Goal: Task Accomplishment & Management: Use online tool/utility

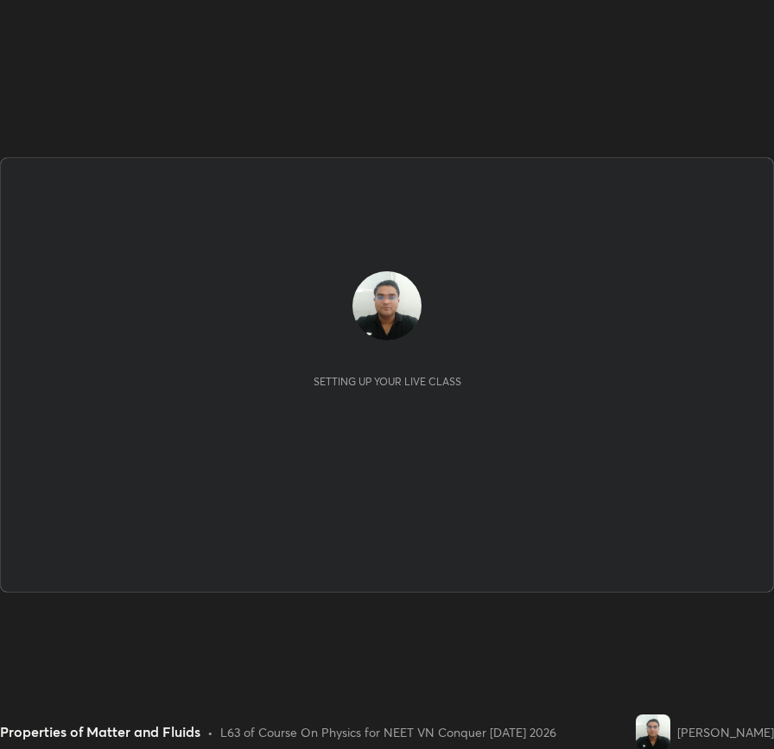
scroll to position [749, 774]
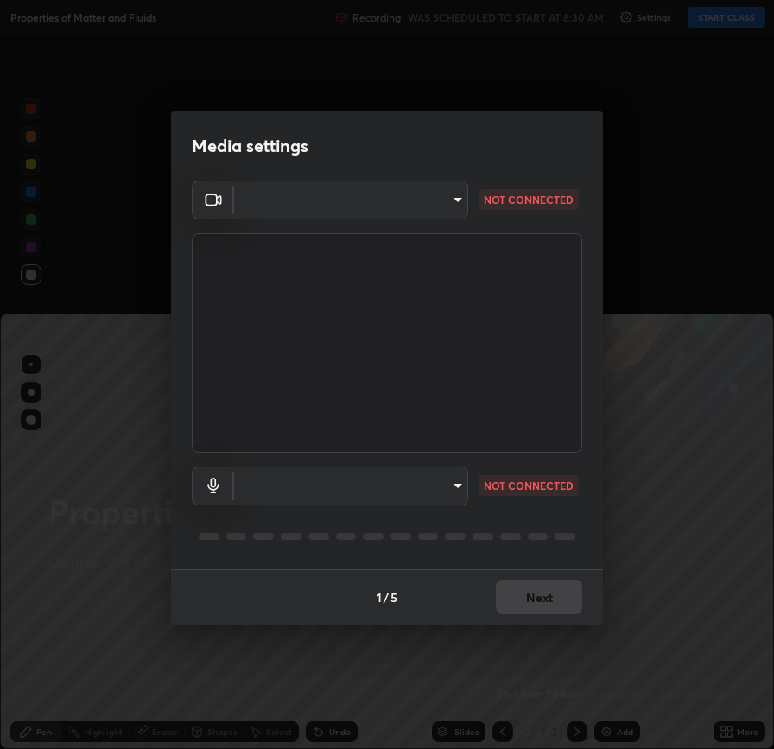
type input "fbf3bf66c54ebdc22d4a916e1eeea5187fc1625fd733ae2b86b360c30985395f"
type input "default"
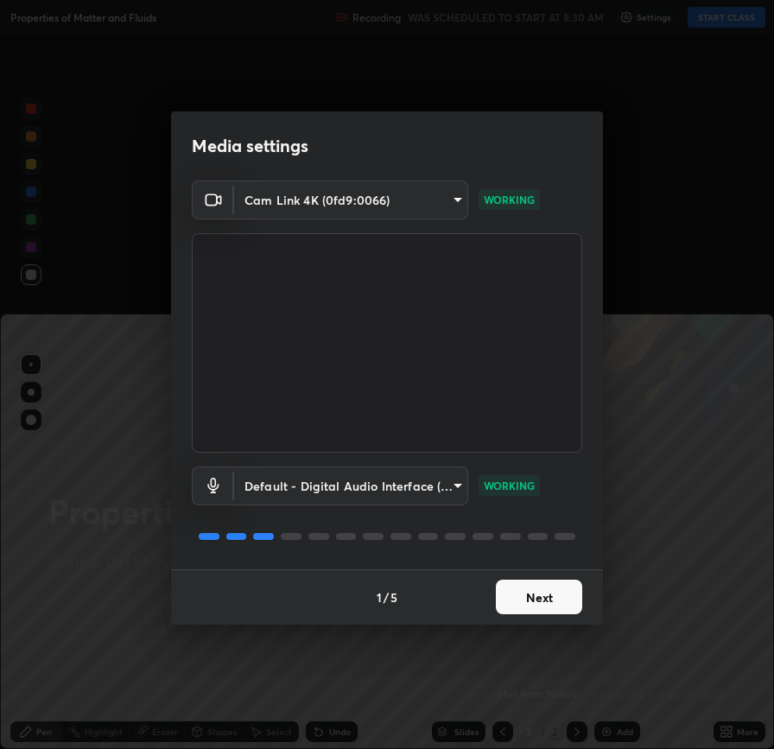
click at [541, 597] on button "Next" at bounding box center [539, 596] width 86 height 35
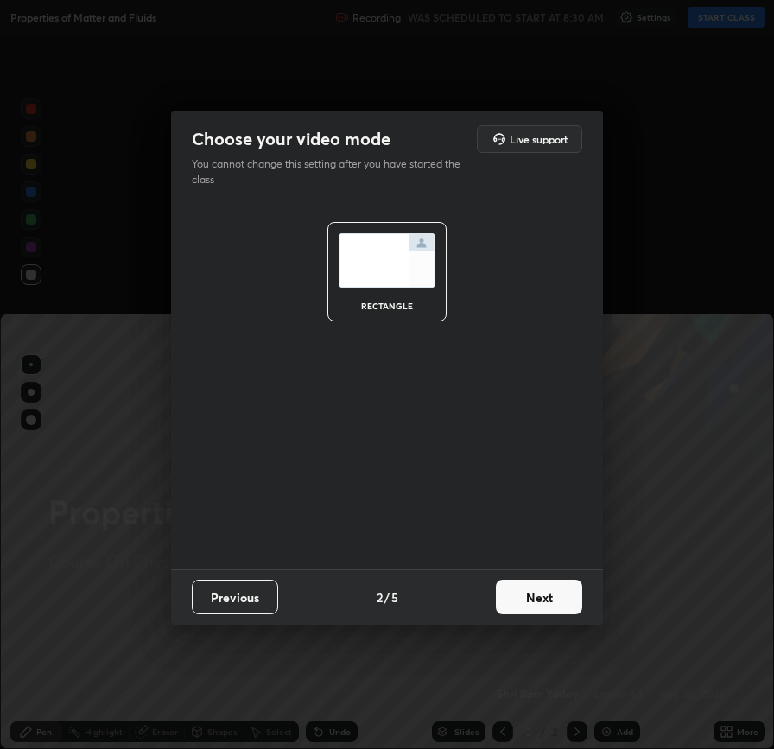
click at [541, 601] on button "Next" at bounding box center [539, 596] width 86 height 35
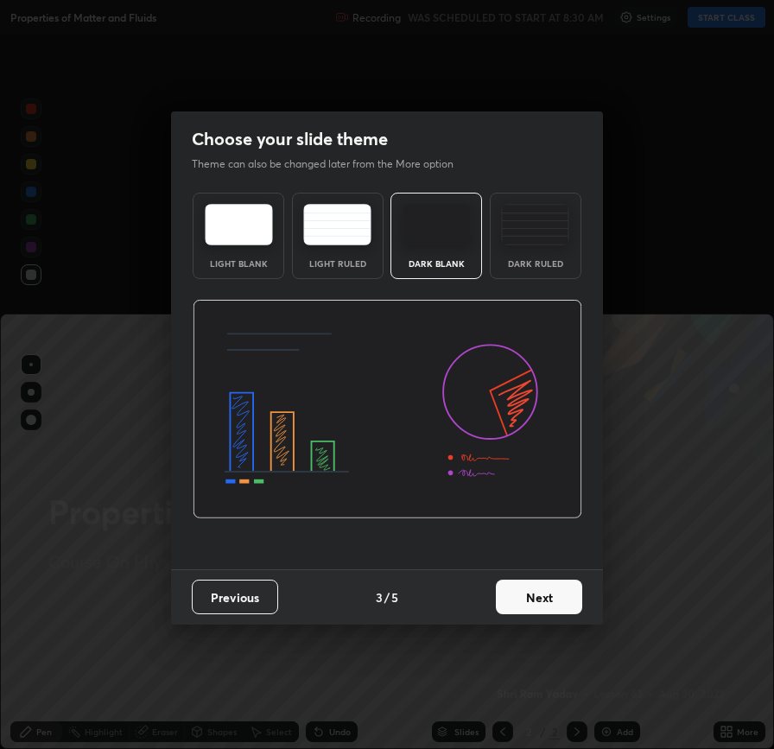
click at [540, 601] on button "Next" at bounding box center [539, 596] width 86 height 35
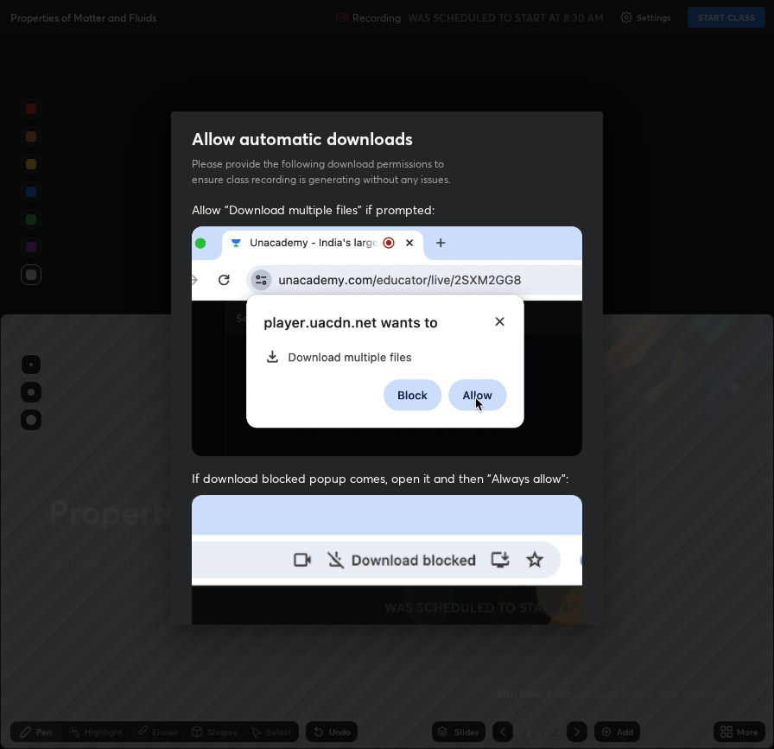
click at [541, 595] on img at bounding box center [387, 683] width 390 height 377
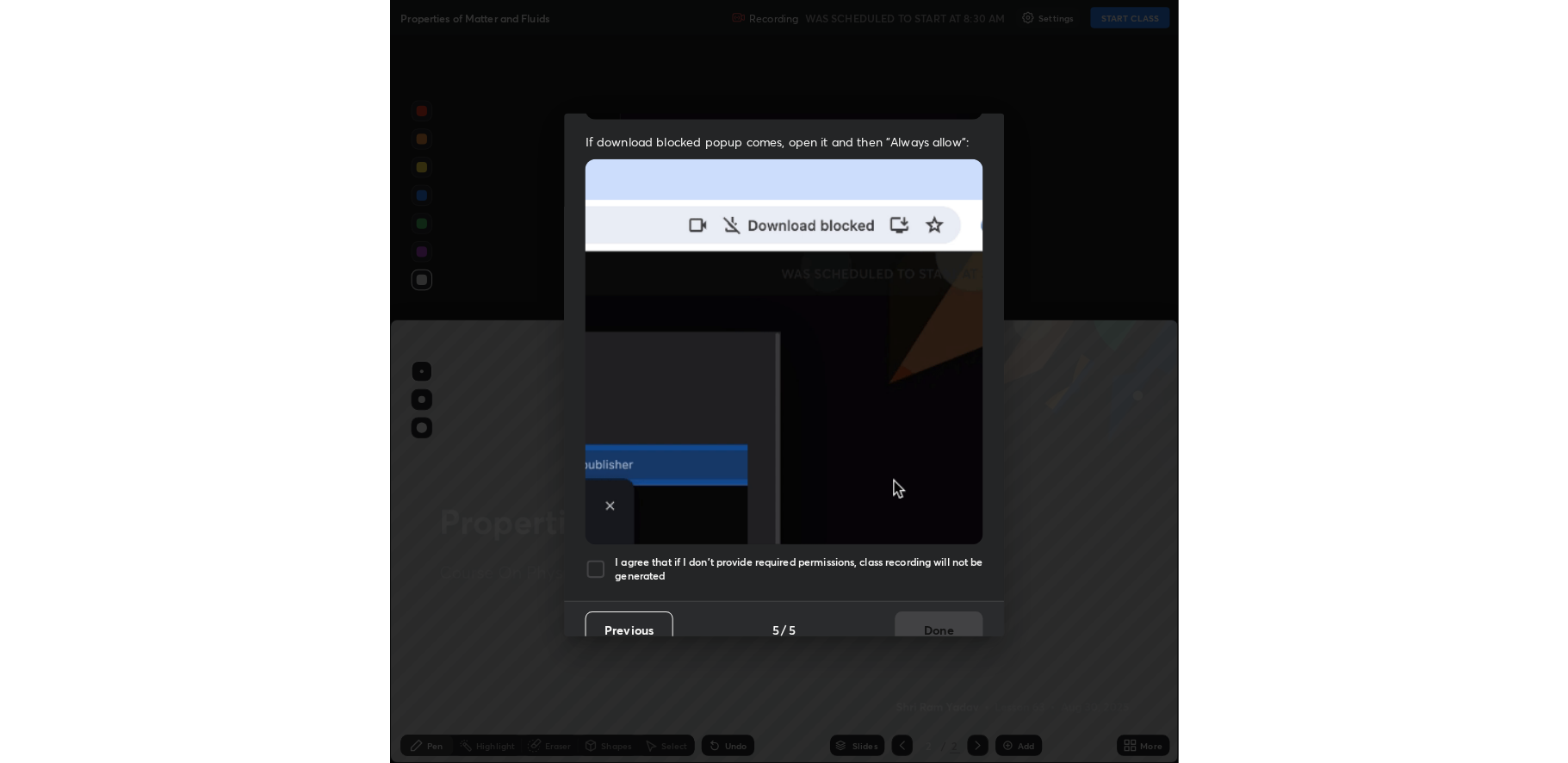
scroll to position [350, 0]
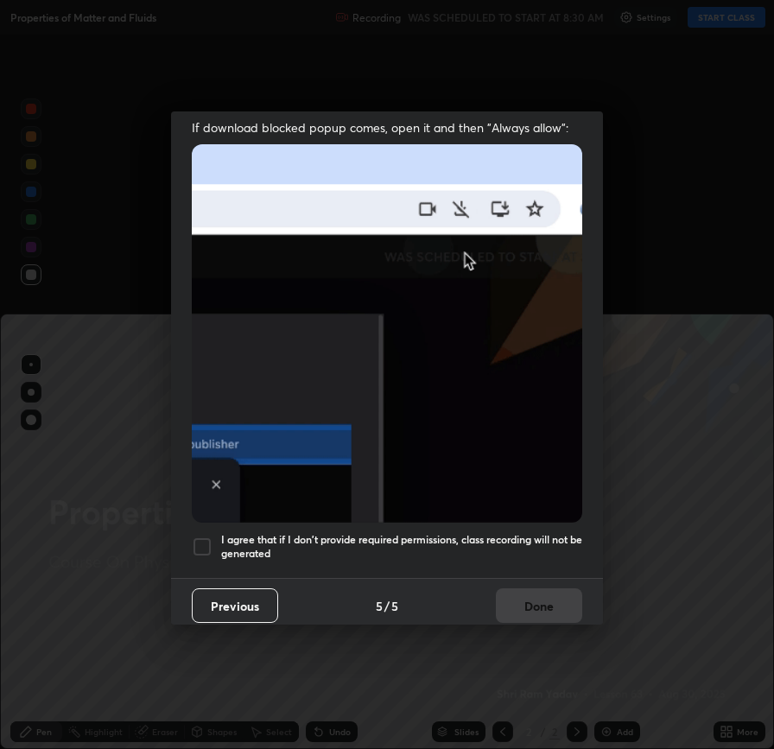
click at [199, 536] on div at bounding box center [202, 546] width 21 height 21
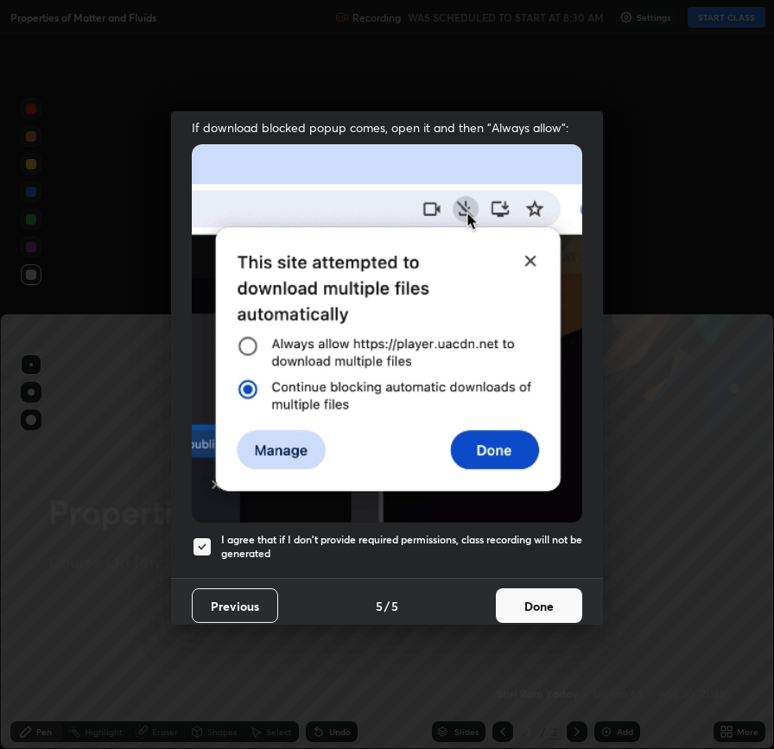
click at [535, 601] on button "Done" at bounding box center [539, 605] width 86 height 35
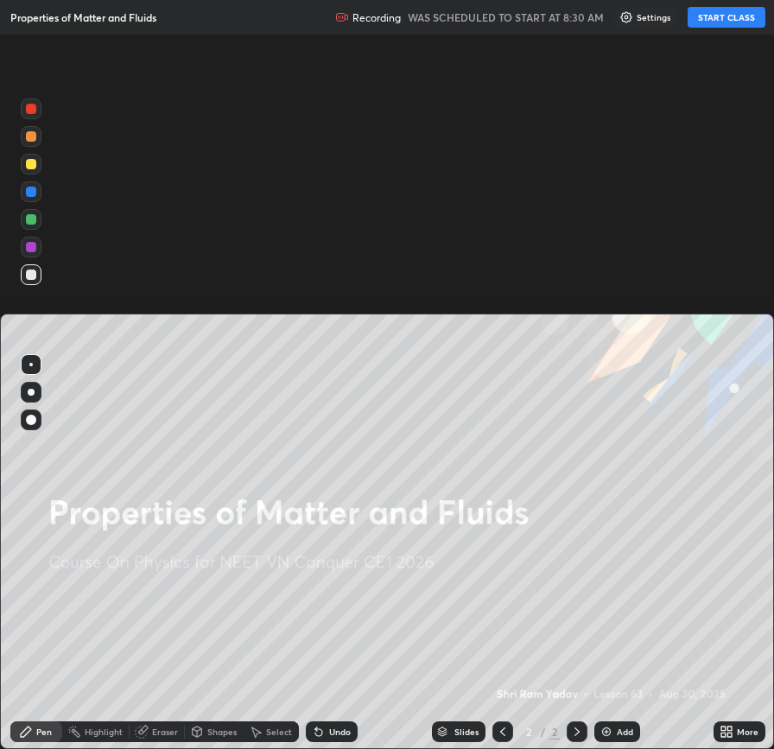
click at [724, 20] on button "START CLASS" at bounding box center [726, 17] width 78 height 21
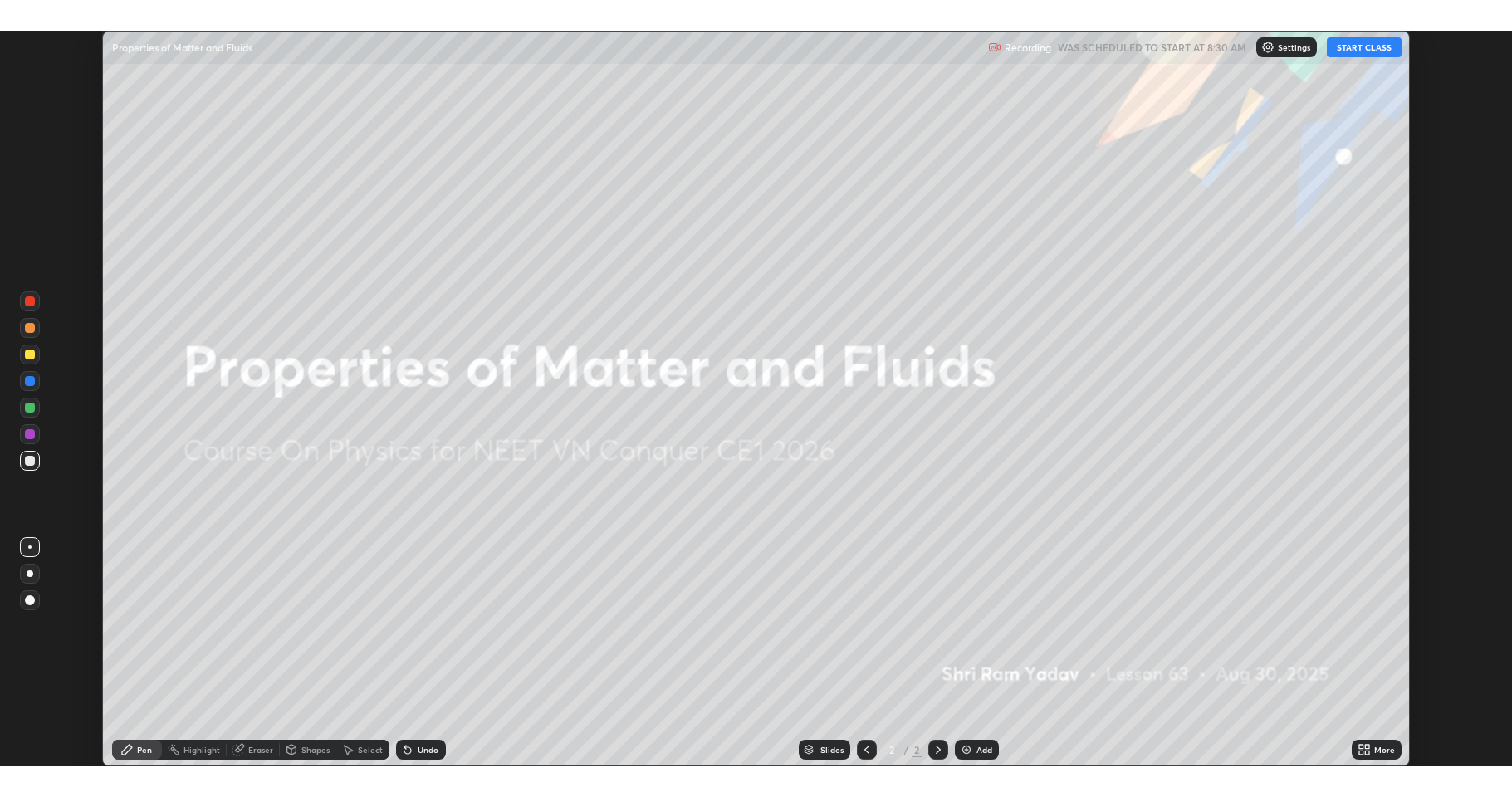
scroll to position [735, 1512]
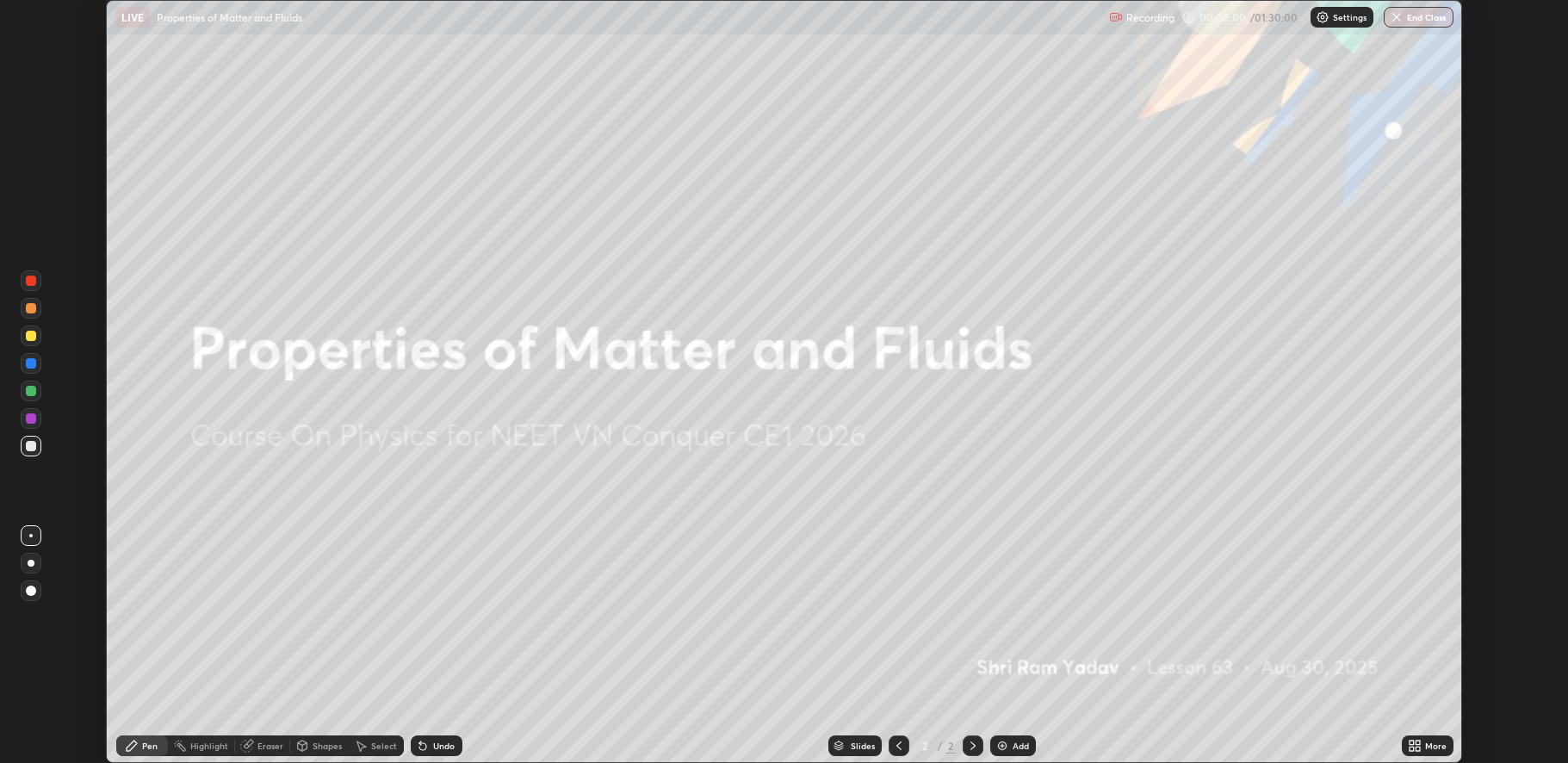
click at [771, 745] on icon at bounding box center [1415, 746] width 14 height 14
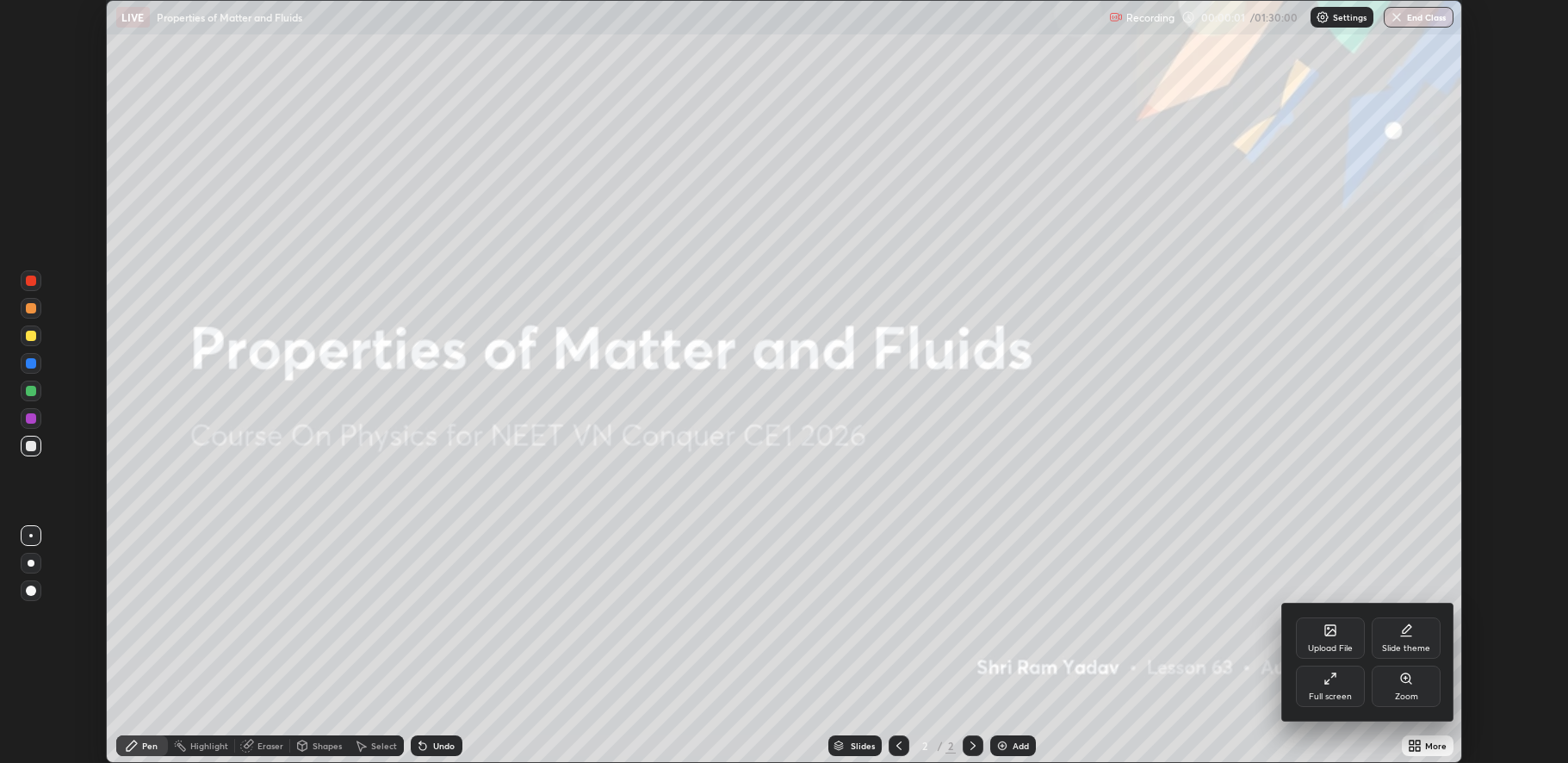
click at [771, 692] on div "Full screen" at bounding box center [1331, 696] width 43 height 9
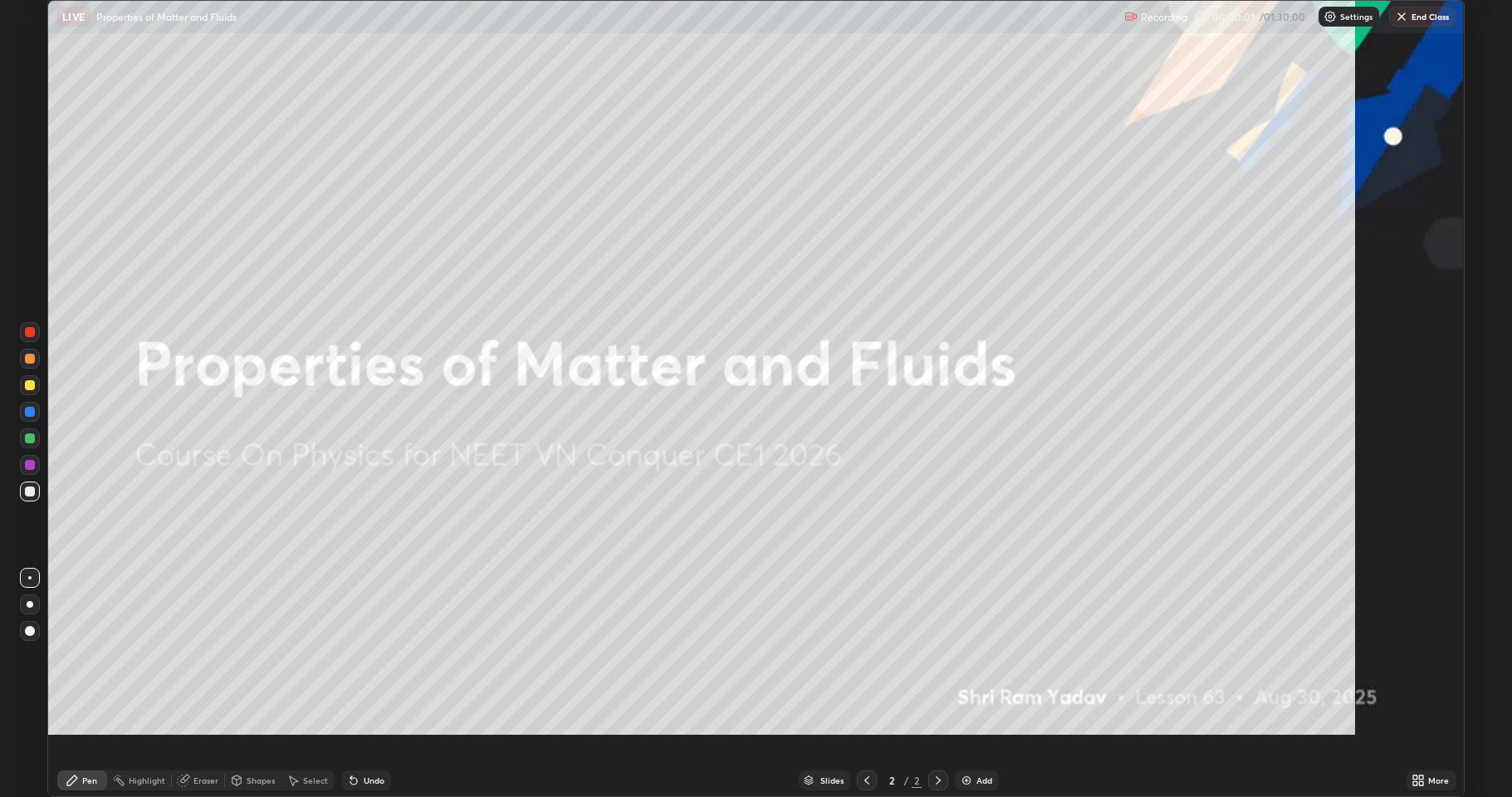
scroll to position [797, 1512]
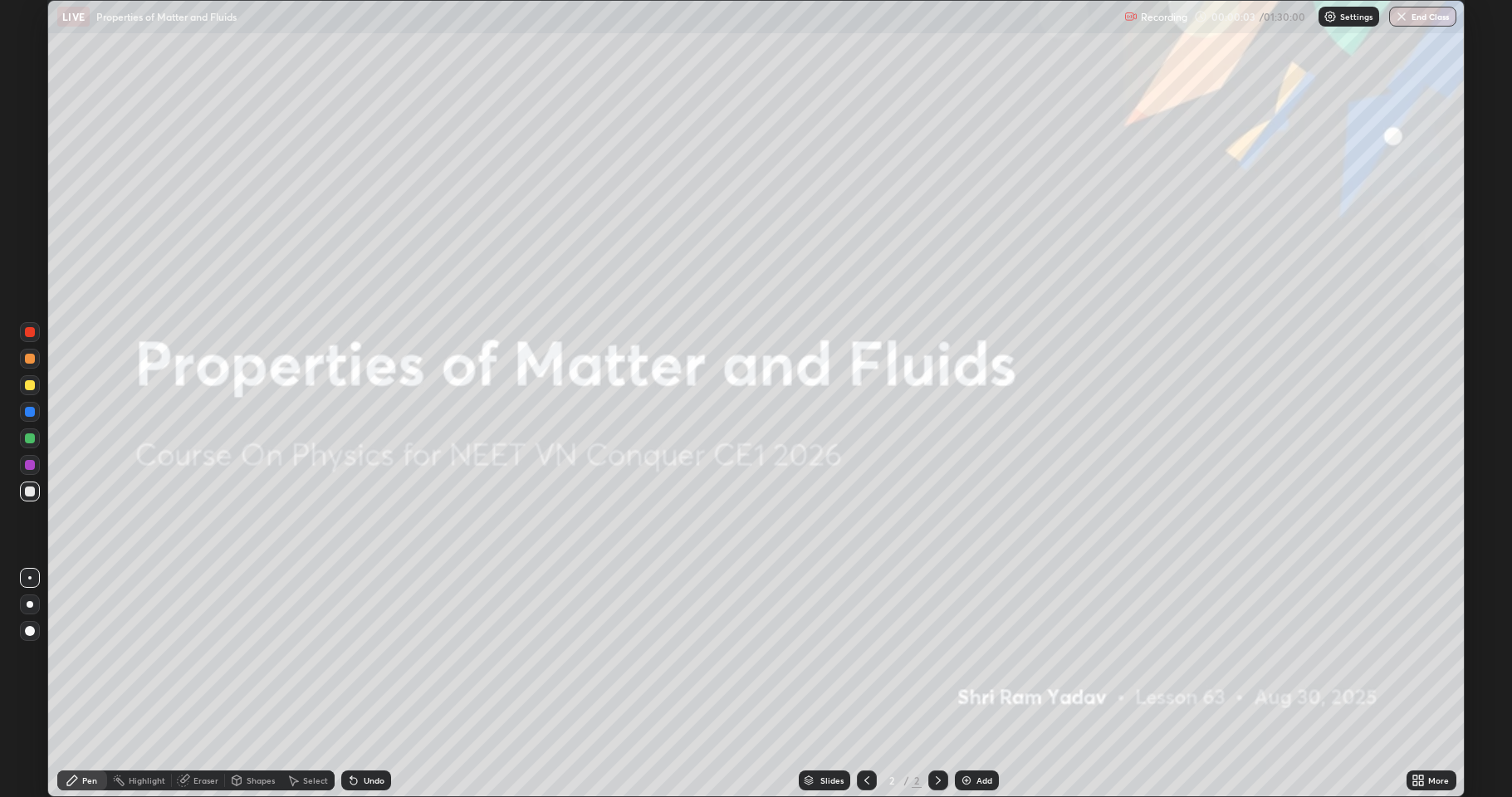
click at [743, 719] on div "Add" at bounding box center [977, 780] width 44 height 20
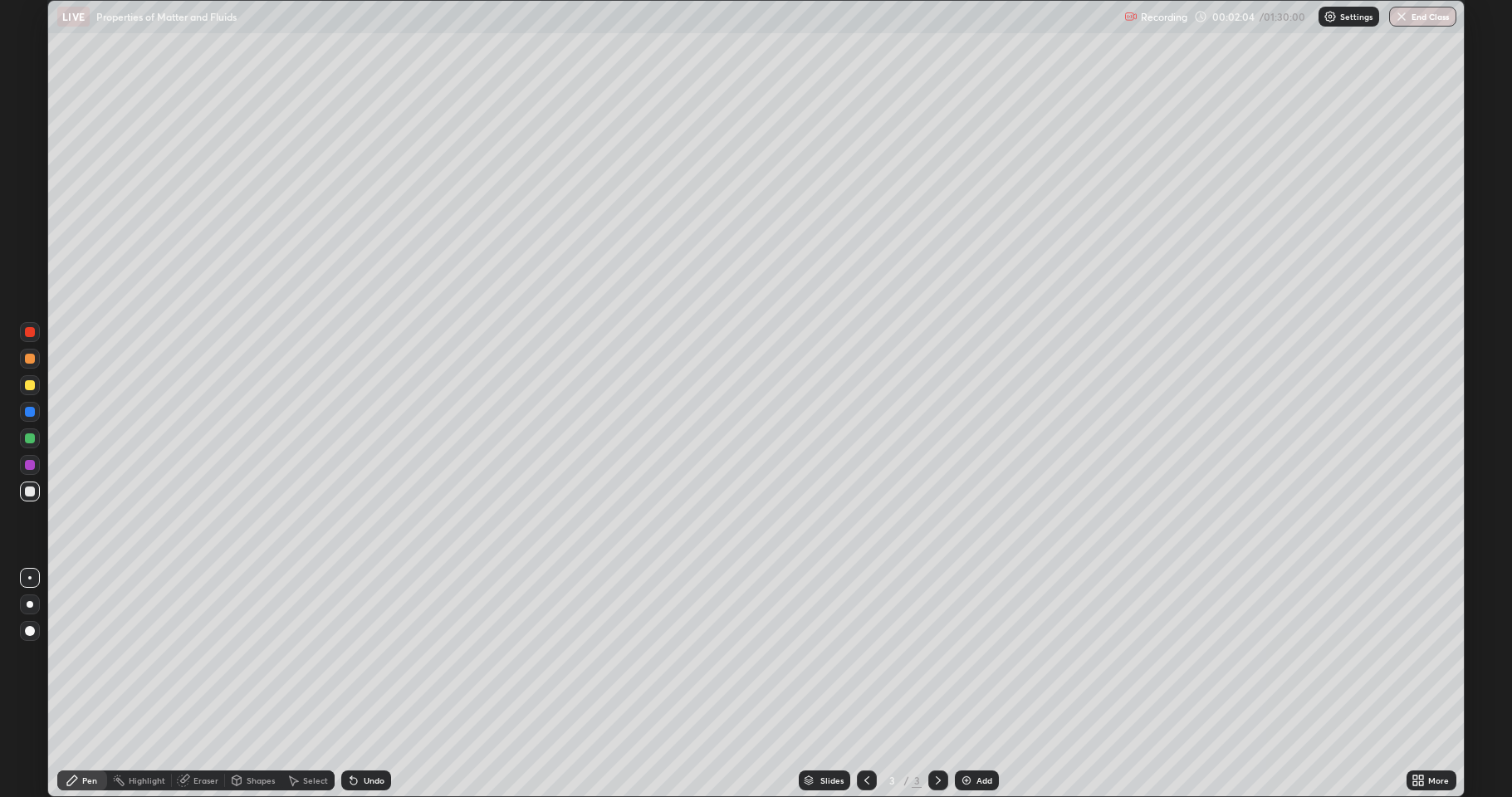
click at [36, 409] on div at bounding box center [30, 411] width 20 height 20
click at [31, 625] on div at bounding box center [30, 631] width 20 height 20
click at [30, 605] on div at bounding box center [30, 604] width 7 height 7
click at [198, 719] on div "Eraser" at bounding box center [206, 780] width 25 height 9
click at [33, 605] on div at bounding box center [30, 604] width 7 height 7
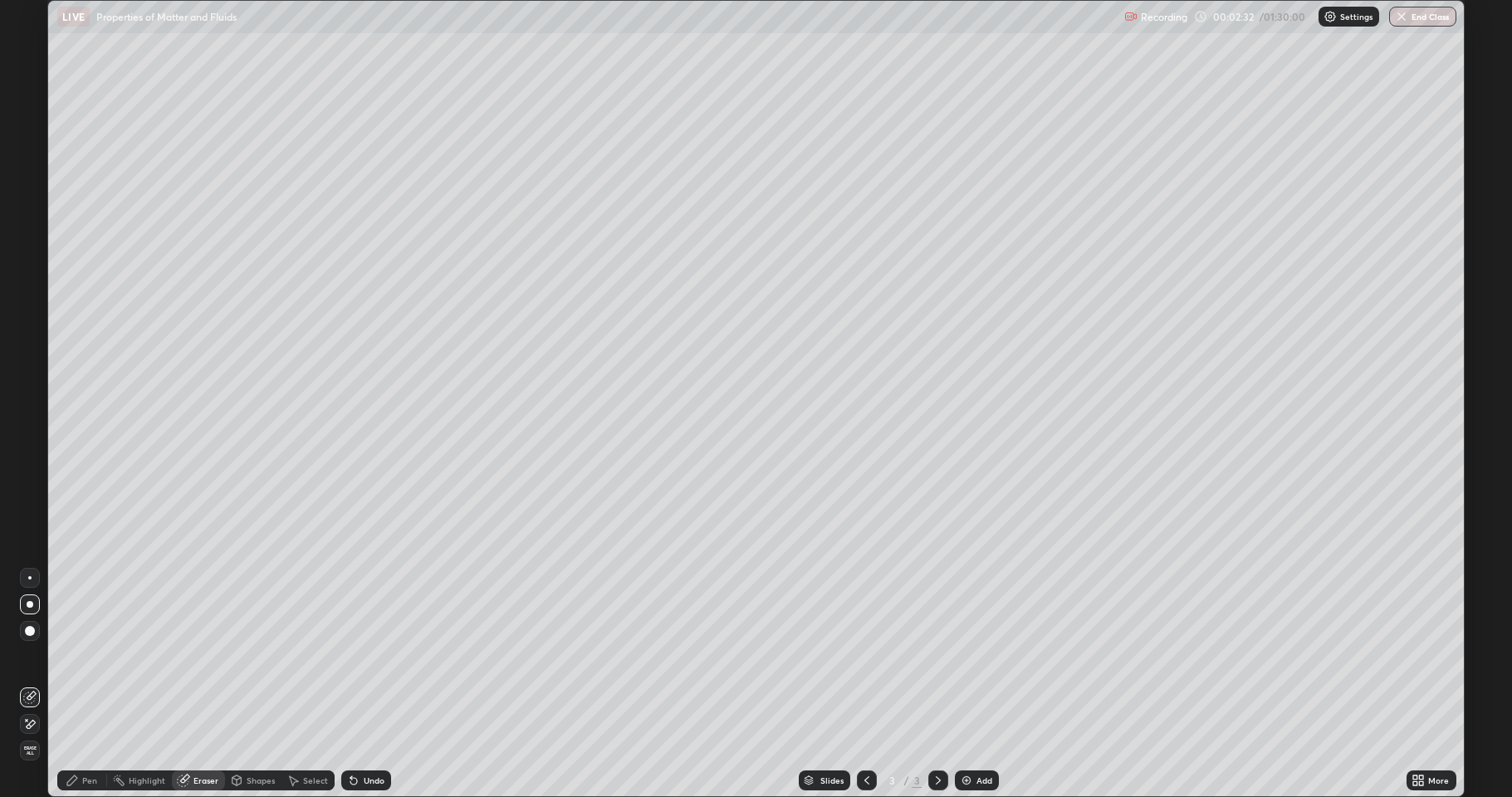
click at [90, 719] on div "Pen" at bounding box center [89, 780] width 15 height 9
click at [201, 719] on div "Eraser" at bounding box center [206, 780] width 25 height 9
click at [34, 719] on icon at bounding box center [31, 724] width 9 height 9
click at [34, 703] on icon at bounding box center [30, 697] width 13 height 13
click at [88, 719] on div "Pen" at bounding box center [89, 780] width 15 height 9
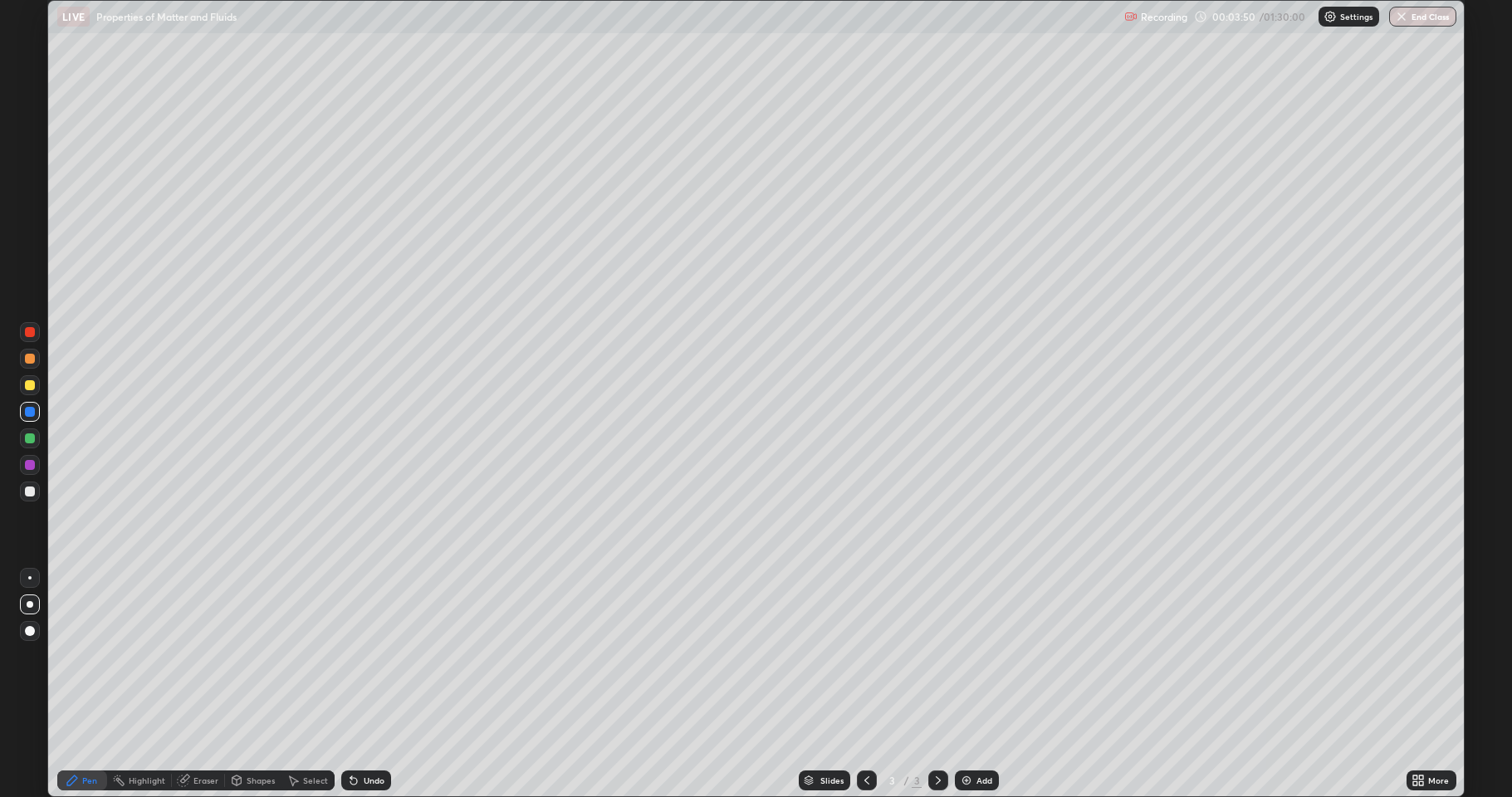
click at [200, 719] on div "Eraser" at bounding box center [206, 780] width 25 height 9
click at [27, 719] on icon at bounding box center [30, 724] width 13 height 14
click at [84, 719] on div "Pen" at bounding box center [89, 780] width 15 height 9
click at [80, 719] on div "Pen" at bounding box center [83, 780] width 50 height 20
click at [31, 385] on div at bounding box center [30, 385] width 10 height 10
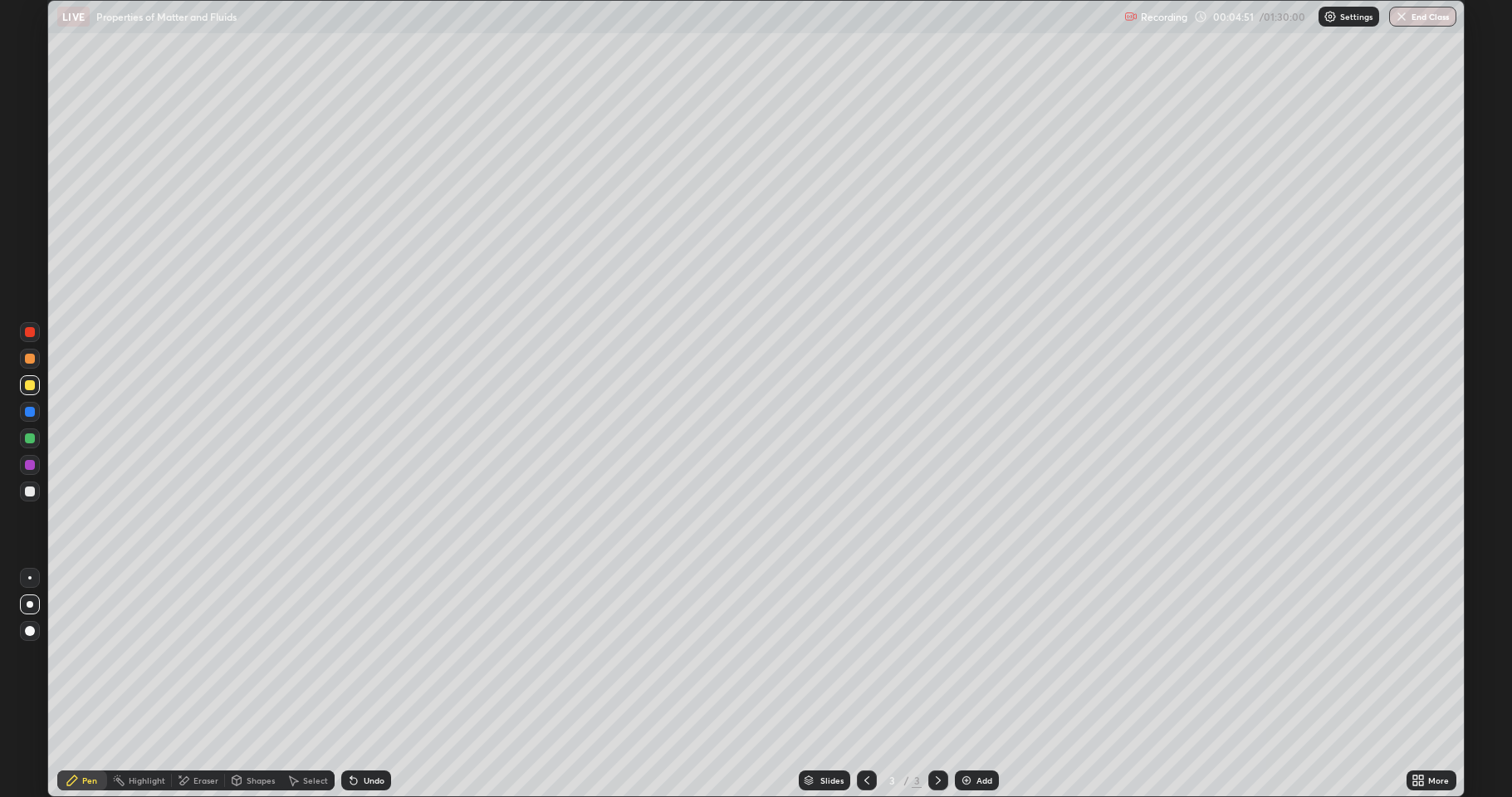
click at [206, 719] on div "Eraser" at bounding box center [206, 780] width 25 height 9
click at [82, 719] on div "Pen" at bounding box center [83, 780] width 50 height 20
click at [31, 489] on div at bounding box center [30, 491] width 10 height 10
click at [191, 719] on div "Eraser" at bounding box center [198, 780] width 53 height 20
click at [30, 696] on icon at bounding box center [30, 697] width 13 height 13
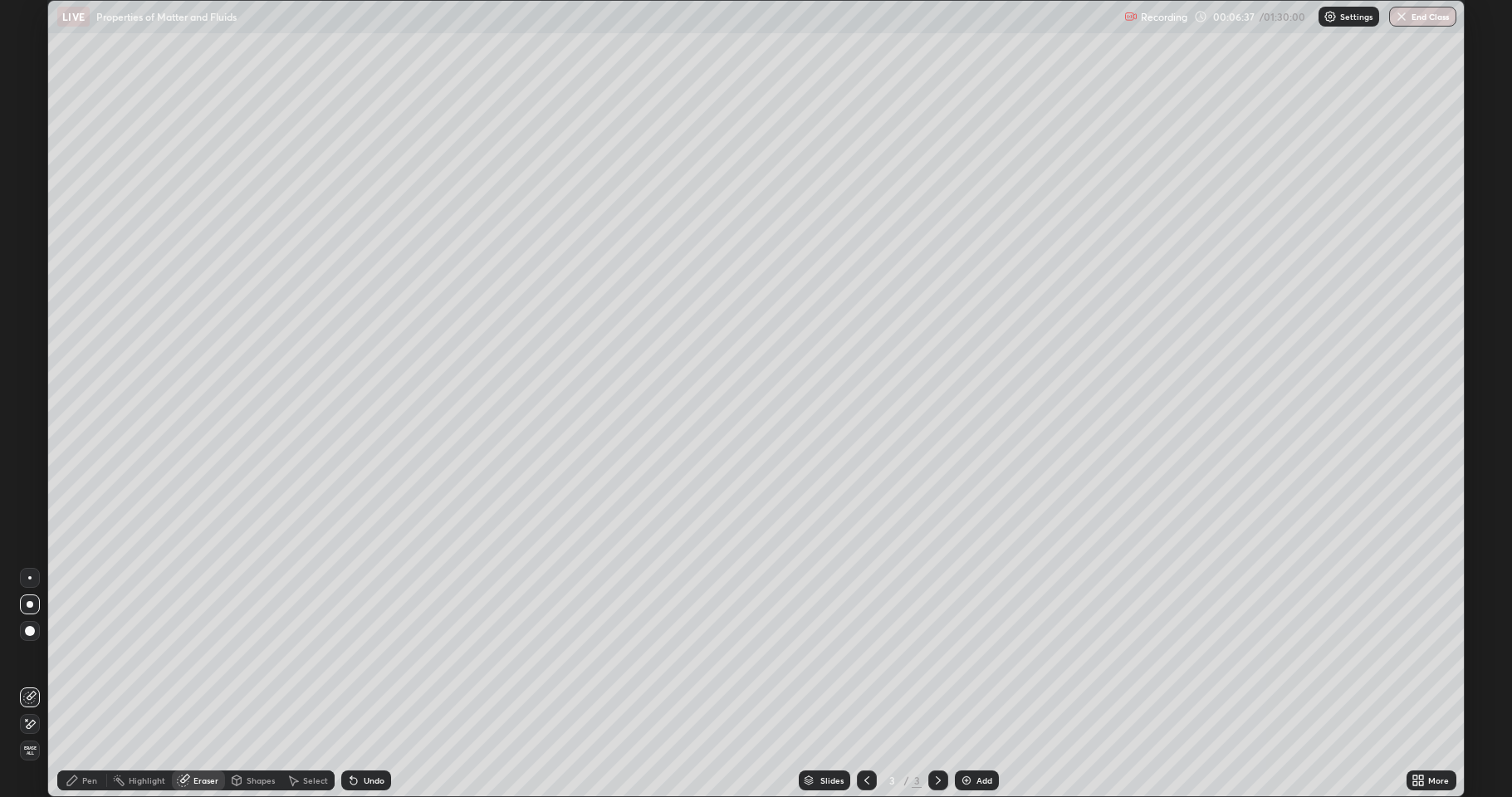
click at [87, 719] on div "Pen" at bounding box center [89, 780] width 15 height 9
click at [265, 719] on div "Shapes" at bounding box center [260, 780] width 28 height 9
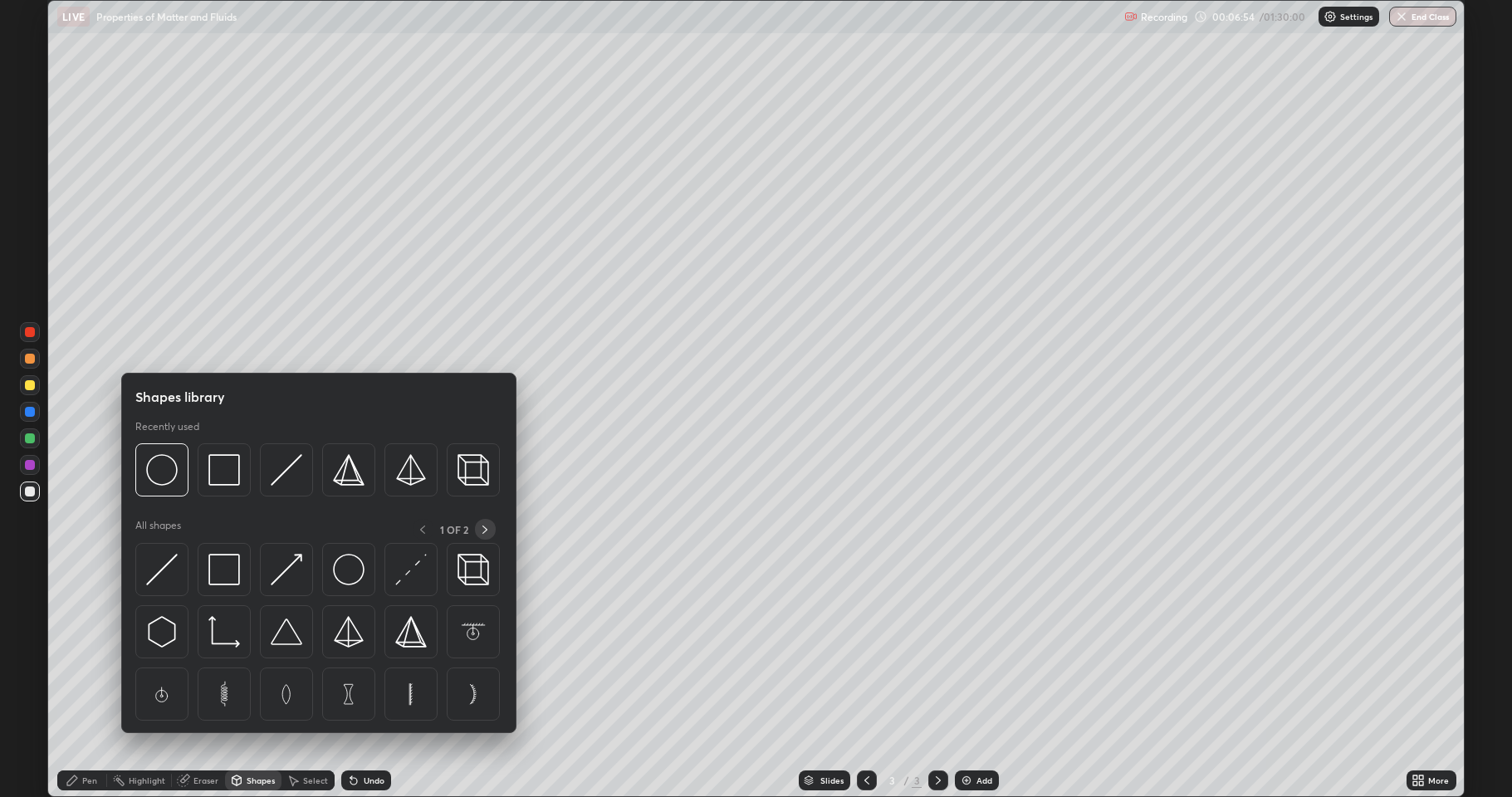
click at [484, 529] on icon at bounding box center [485, 530] width 13 height 13
click at [421, 529] on icon at bounding box center [422, 530] width 13 height 13
click at [290, 636] on img at bounding box center [287, 632] width 32 height 32
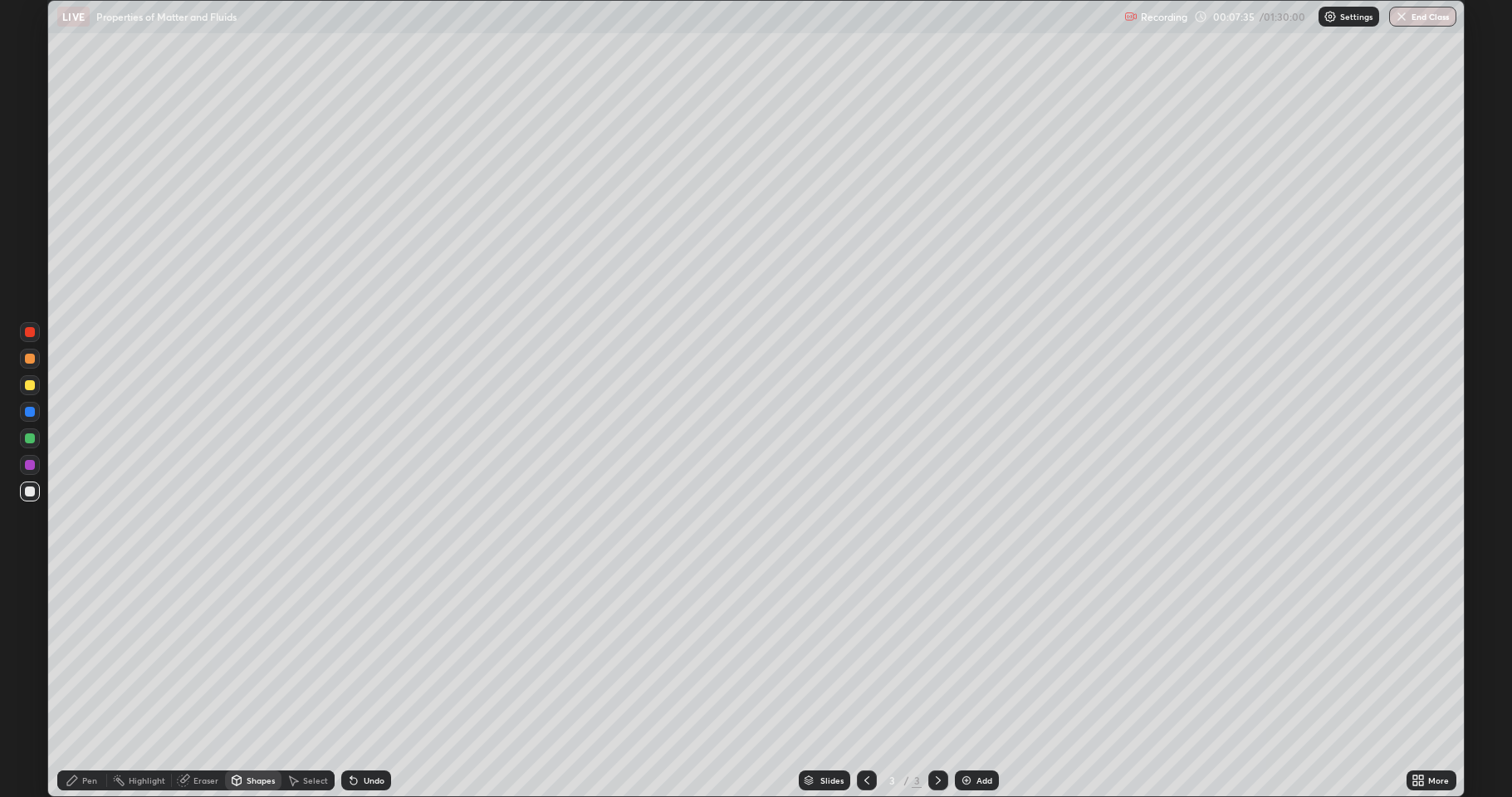
click at [306, 719] on div "Select" at bounding box center [315, 780] width 25 height 9
click at [477, 484] on div "0 ° Undo Copy Duplicate Duplicate to new slide Delete" at bounding box center [756, 398] width 1416 height 795
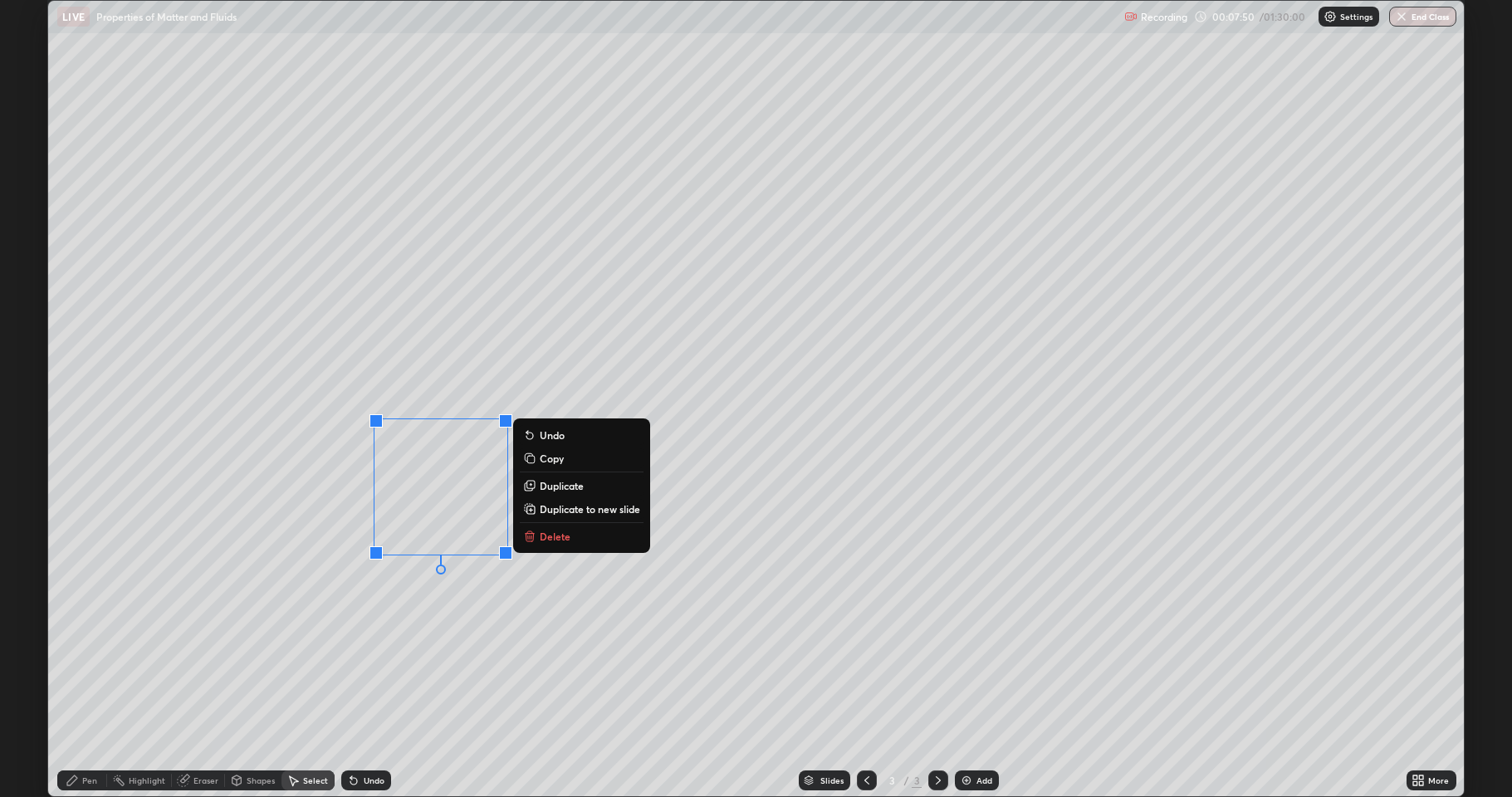
click at [257, 719] on div "Shapes" at bounding box center [260, 780] width 28 height 9
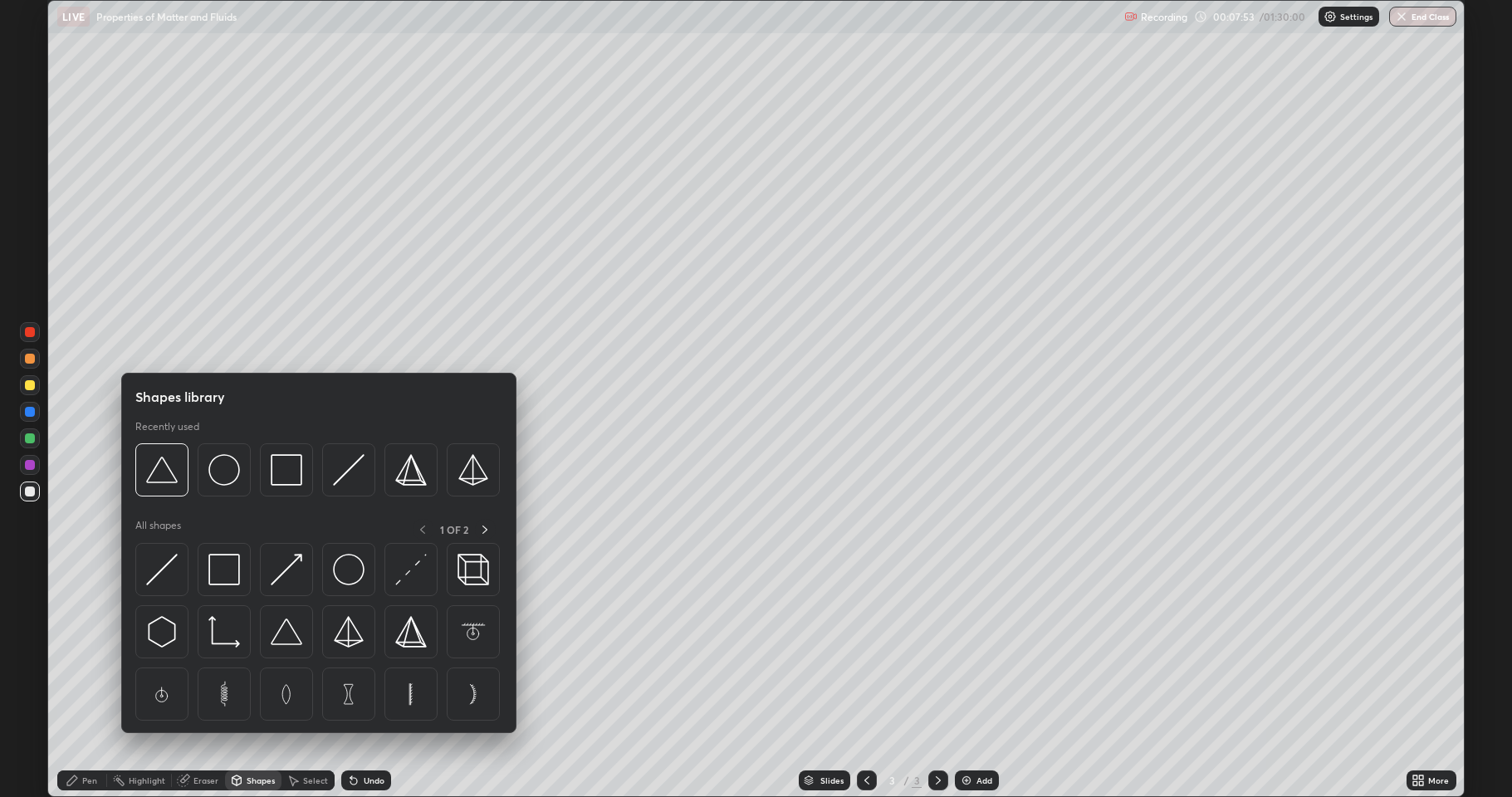
click at [92, 719] on div "Pen" at bounding box center [89, 780] width 15 height 9
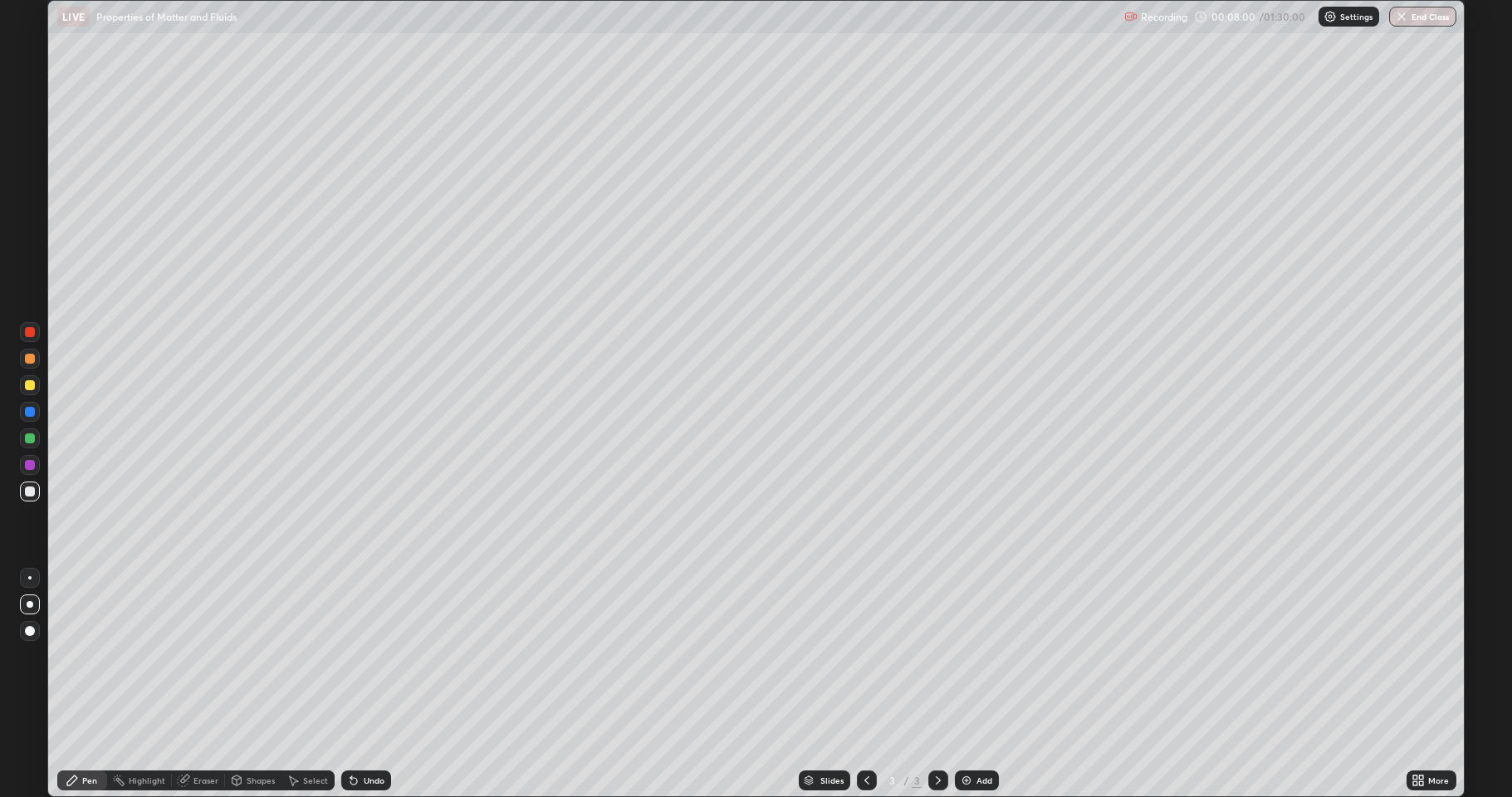
click at [203, 719] on div "Eraser" at bounding box center [206, 780] width 25 height 9
click at [30, 719] on span "Erase all" at bounding box center [30, 750] width 18 height 10
click at [364, 719] on div "Undo" at bounding box center [374, 780] width 21 height 9
click at [369, 719] on div "Undo" at bounding box center [374, 780] width 21 height 9
click at [370, 719] on div "Undo" at bounding box center [374, 780] width 21 height 9
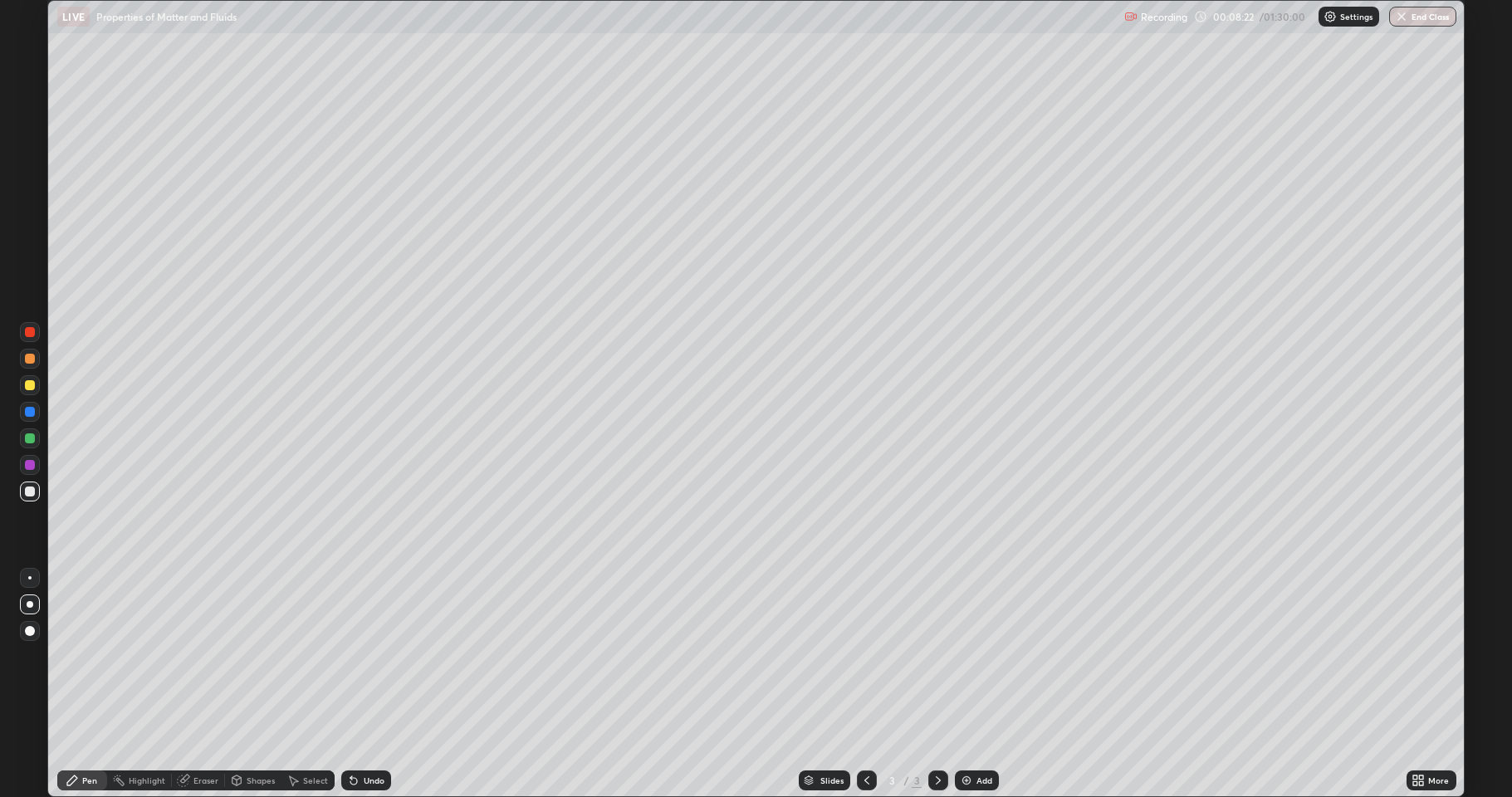
click at [198, 719] on div "Eraser" at bounding box center [206, 780] width 25 height 9
click at [88, 719] on div "Pen" at bounding box center [89, 780] width 15 height 9
click at [29, 413] on div at bounding box center [30, 411] width 10 height 10
